Goal: Use online tool/utility: Utilize a website feature to perform a specific function

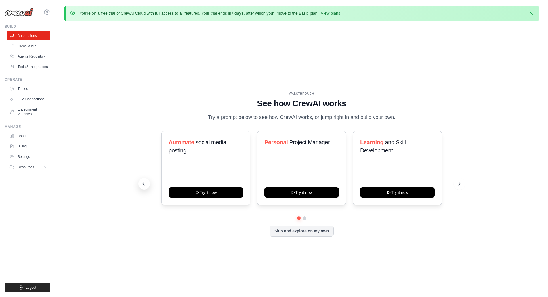
click at [142, 182] on icon at bounding box center [144, 184] width 6 height 6
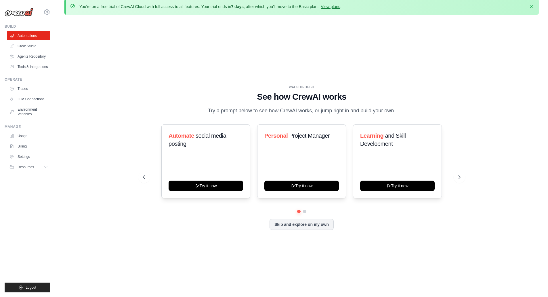
scroll to position [20, 0]
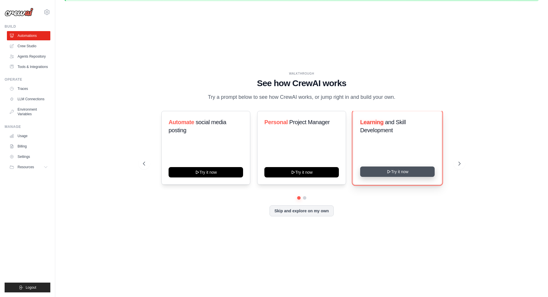
click at [364, 172] on button "Try it now" at bounding box center [397, 171] width 75 height 10
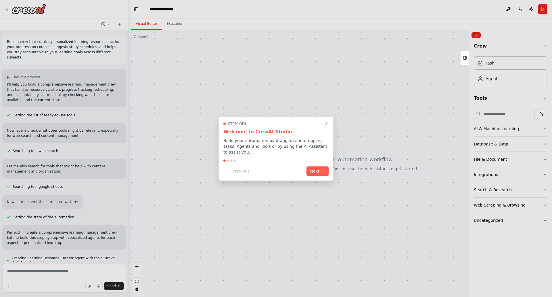
scroll to position [4, 0]
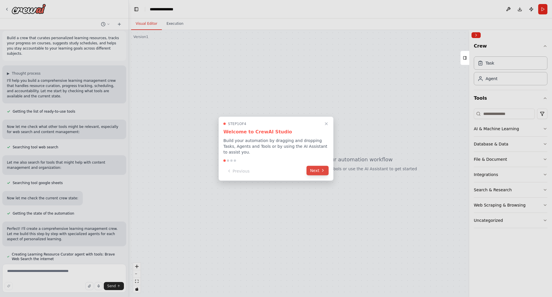
click at [326, 169] on button "Next" at bounding box center [318, 169] width 22 height 9
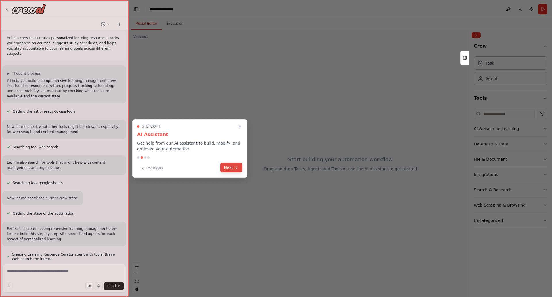
click at [231, 166] on button "Next" at bounding box center [231, 167] width 22 height 9
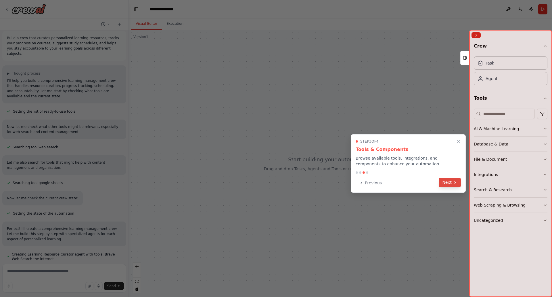
click at [454, 175] on div "Step 3 of 4 Tools & Components Browse available tools, integrations, and compon…" at bounding box center [408, 163] width 115 height 58
click at [462, 193] on div at bounding box center [276, 148] width 552 height 297
click at [455, 186] on button "Next" at bounding box center [450, 181] width 22 height 9
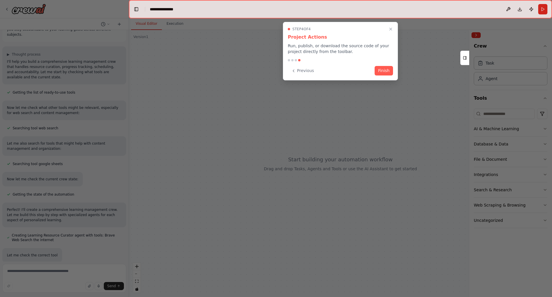
scroll to position [34, 0]
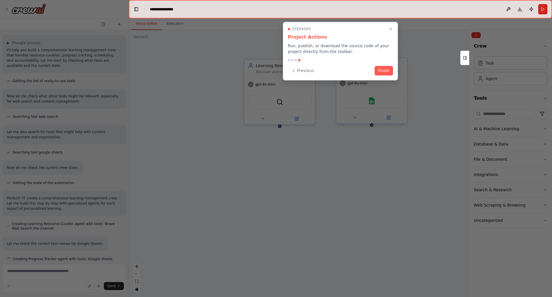
click at [391, 69] on button "Finish" at bounding box center [384, 70] width 18 height 9
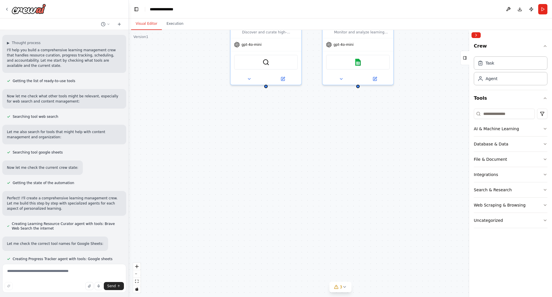
drag, startPoint x: 187, startPoint y: 93, endPoint x: 164, endPoint y: 49, distance: 49.7
click at [173, 54] on div "Learning Resource Curator Discover and curate high-quality, personalized learni…" at bounding box center [340, 163] width 423 height 267
click at [66, 273] on textarea at bounding box center [64, 277] width 124 height 29
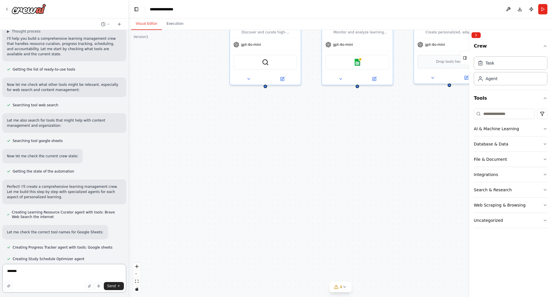
scroll to position [57, 0]
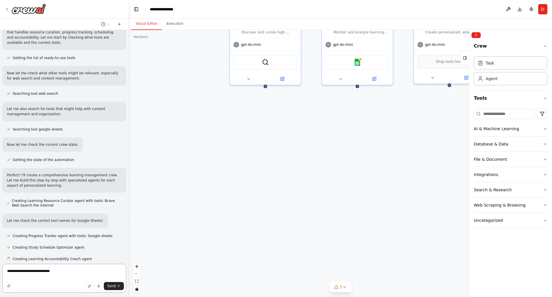
type textarea "**********"
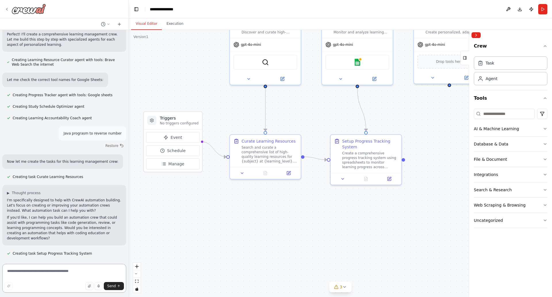
scroll to position [204, 0]
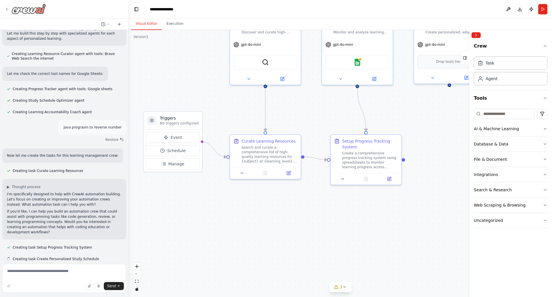
click at [17, 9] on img at bounding box center [29, 9] width 35 height 10
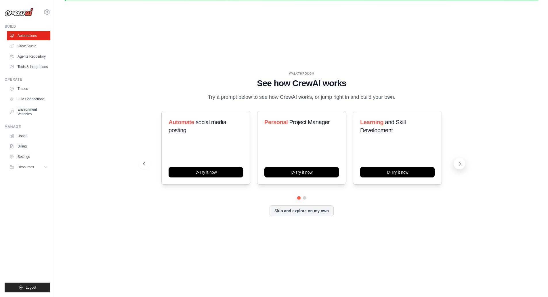
click at [458, 163] on icon at bounding box center [460, 164] width 6 height 6
click at [147, 161] on button at bounding box center [144, 164] width 12 height 12
click at [294, 210] on button "Skip and explore on my own" at bounding box center [302, 210] width 64 height 11
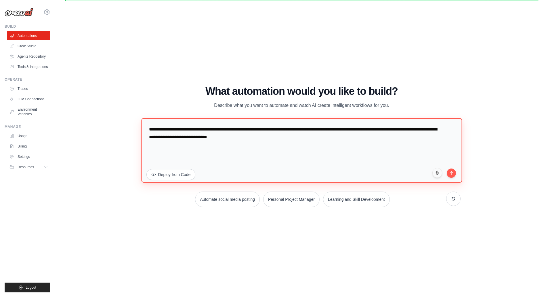
click at [282, 138] on textarea "**********" at bounding box center [301, 150] width 321 height 64
click at [282, 137] on textarea "**********" at bounding box center [301, 150] width 321 height 64
type textarea "**********"
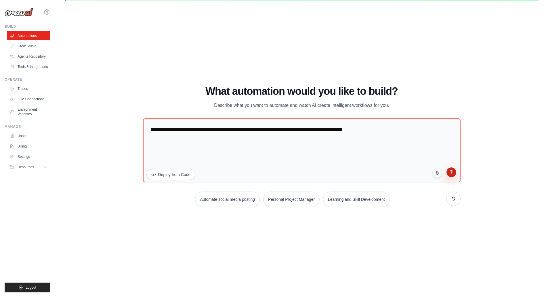
click at [451, 173] on icon "submit" at bounding box center [451, 171] width 5 height 5
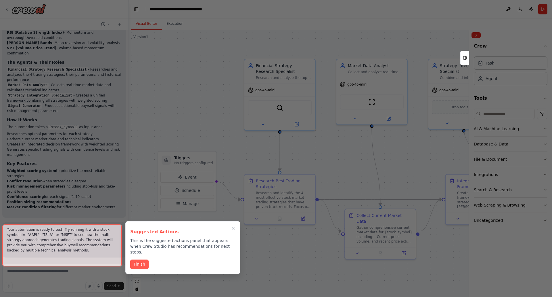
scroll to position [505, 0]
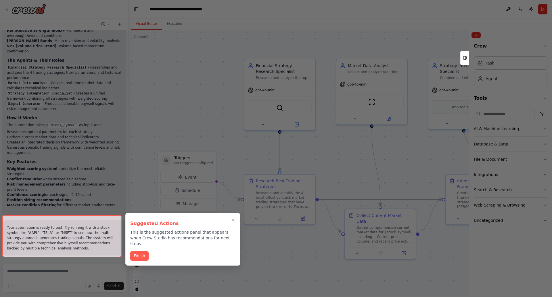
click at [83, 247] on div at bounding box center [62, 236] width 120 height 42
click at [148, 251] on div "Finish" at bounding box center [182, 255] width 105 height 9
click at [145, 251] on button "Finish" at bounding box center [139, 254] width 18 height 9
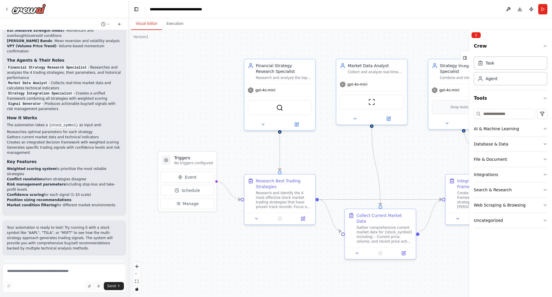
click at [42, 288] on button "Run Automation" at bounding box center [64, 292] width 115 height 9
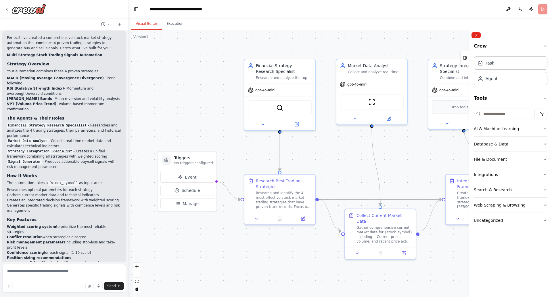
scroll to position [459, 0]
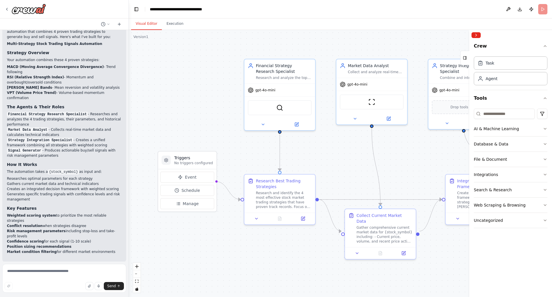
click at [294, 235] on div ".deletable-edge-delete-btn { width: 20px; height: 20px; border: 0px solid #ffff…" at bounding box center [340, 163] width 423 height 267
drag, startPoint x: 544, startPoint y: 17, endPoint x: 442, endPoint y: 75, distance: 116.8
click at [442, 74] on main "**********" at bounding box center [340, 148] width 423 height 297
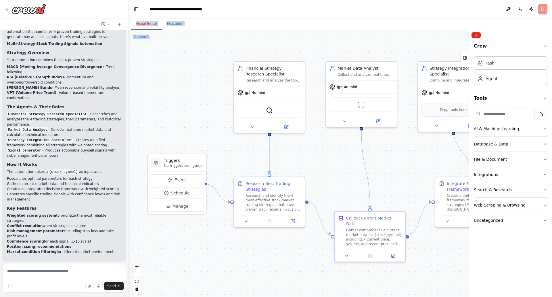
drag, startPoint x: 402, startPoint y: 190, endPoint x: 13, endPoint y: 168, distance: 389.8
click at [16, 171] on div "Build a stock masrket strtegy which will gibe me buy signals and sell signals b…" at bounding box center [276, 148] width 552 height 297
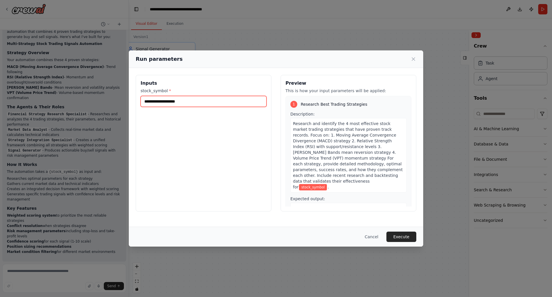
click at [162, 102] on input "stock_symbol *" at bounding box center [204, 101] width 126 height 11
type input "****"
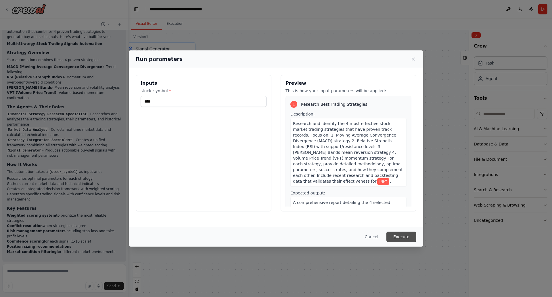
click at [403, 235] on button "Execute" at bounding box center [402, 236] width 30 height 10
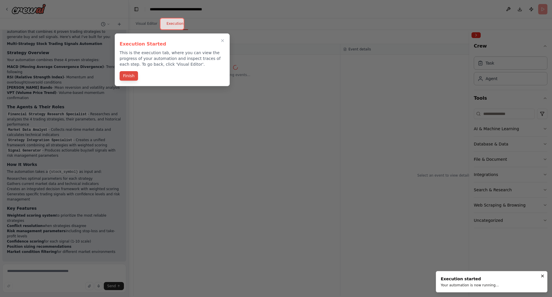
click at [128, 73] on button "Finish" at bounding box center [129, 75] width 18 height 9
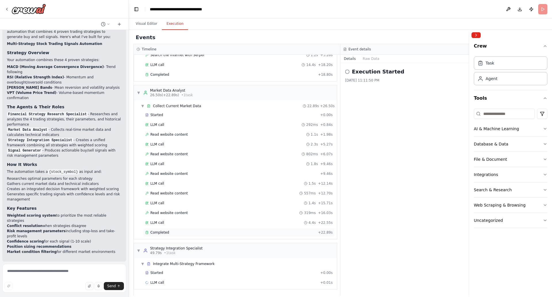
click at [166, 230] on span "Completed" at bounding box center [159, 232] width 19 height 5
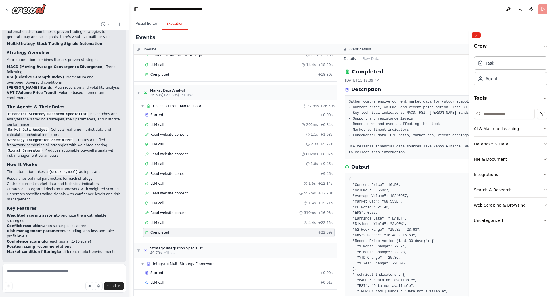
click at [391, 182] on pre "{ "Current Price": 16.50, "Volume": 9855827, "Average Volume": 18246957, "Marke…" at bounding box center [444, 280] width 190 height 208
click at [378, 192] on pre "{ "Current Price": 16.50, "Volume": 9855827, "Average Volume": 18246957, "Marke…" at bounding box center [444, 280] width 190 height 208
click at [378, 200] on pre "{ "Current Price": 16.50, "Volume": 9855827, "Average Volume": 18246957, "Marke…" at bounding box center [444, 280] width 190 height 208
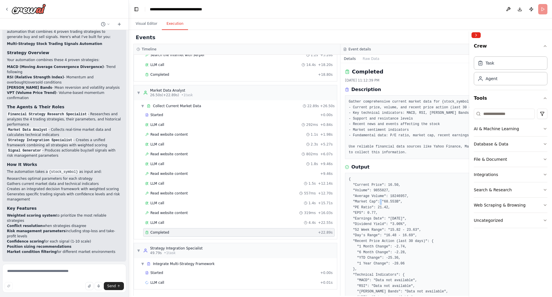
click at [378, 200] on pre "{ "Current Price": 16.50, "Volume": 9855827, "Average Volume": 18246957, "Marke…" at bounding box center [444, 280] width 190 height 208
click at [365, 232] on pre "{ "Current Price": 16.50, "Volume": 9855827, "Average Volume": 18246957, "Marke…" at bounding box center [444, 280] width 190 height 208
click at [365, 233] on pre "{ "Current Price": 16.50, "Volume": 9855827, "Average Volume": 18246957, "Marke…" at bounding box center [444, 280] width 190 height 208
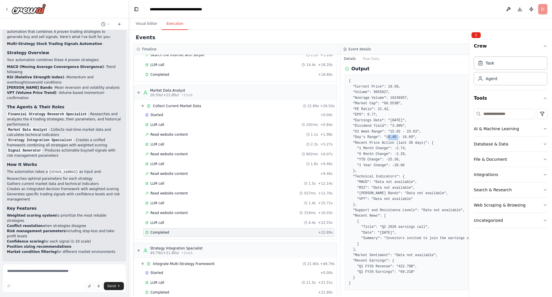
scroll to position [102, 0]
click at [157, 228] on div "Started + 0.00s LLM call 292ms + 0.84s Read website content 1.1s + 1.98s LLM ca…" at bounding box center [238, 173] width 198 height 127
click at [165, 223] on div "LLM call 4.4s + 22.55s" at bounding box center [239, 222] width 188 height 5
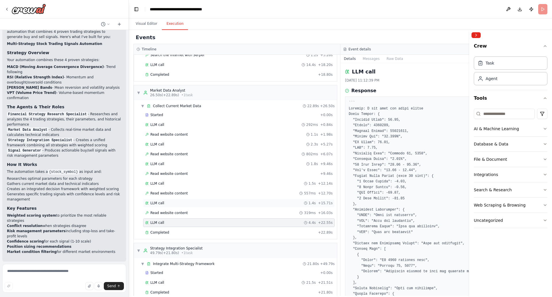
click at [167, 205] on div "LLM call 1.4s + 15.71s" at bounding box center [239, 202] width 192 height 9
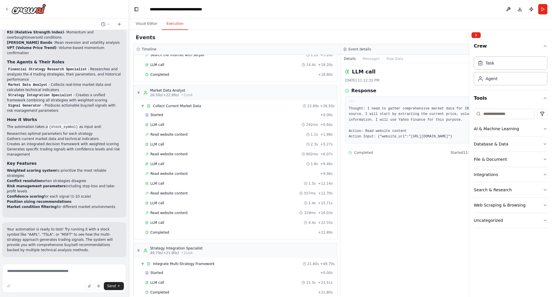
scroll to position [505, 0]
